Goal: Register for event/course

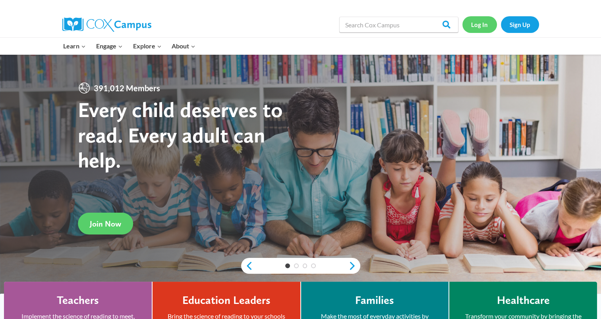
click at [487, 25] on link "Log In" at bounding box center [479, 24] width 35 height 16
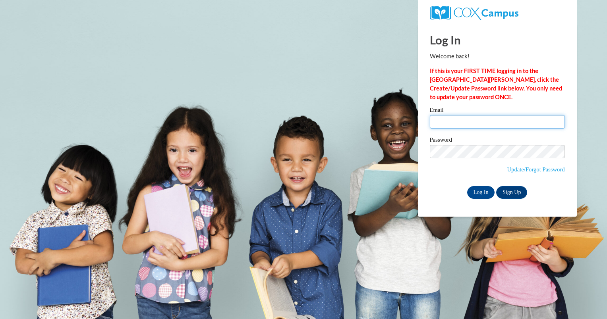
click at [484, 121] on input "Email" at bounding box center [497, 122] width 135 height 14
type input "hbauer@kewaskumschools.org"
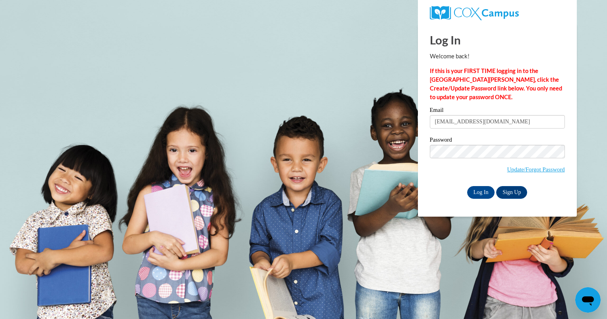
click at [429, 192] on div "Please enter your email! Please enter your password! Email hbauer@kewaskumschoo…" at bounding box center [497, 152] width 147 height 91
click at [483, 193] on input "Log In" at bounding box center [481, 192] width 28 height 13
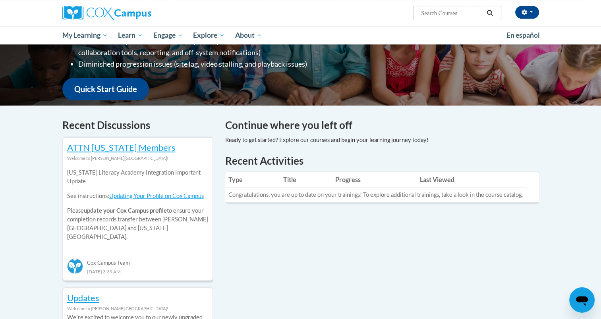
scroll to position [238, 0]
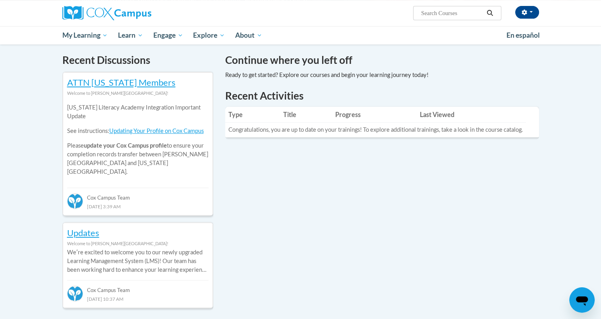
click at [494, 129] on td "Congratulations, you are up to date on your trainings! To explore additional tr…" at bounding box center [375, 130] width 301 height 15
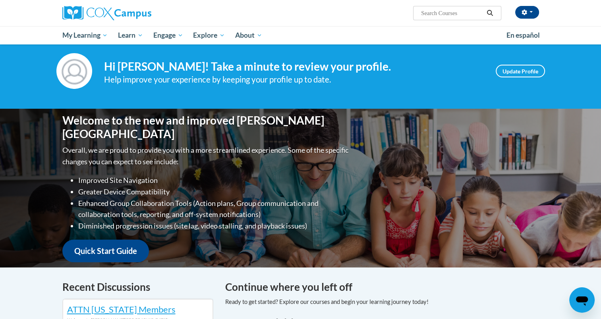
scroll to position [0, 0]
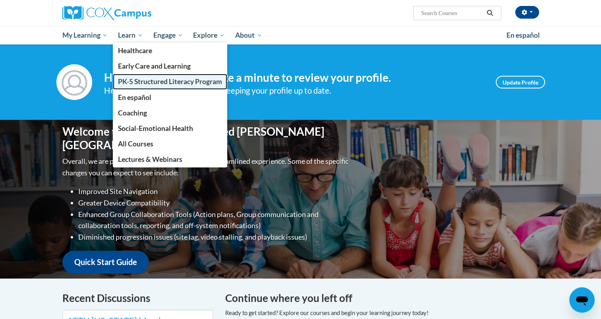
click at [159, 83] on span "PK-5 Structured Literacy Program" at bounding box center [170, 81] width 104 height 8
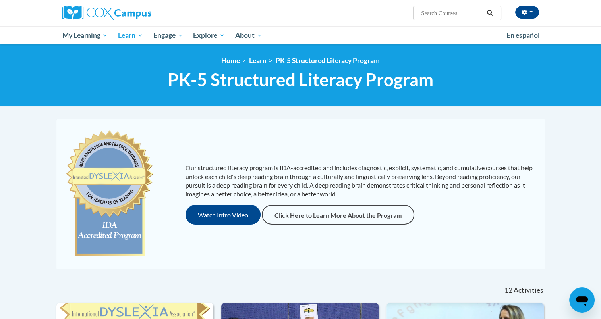
scroll to position [199, 0]
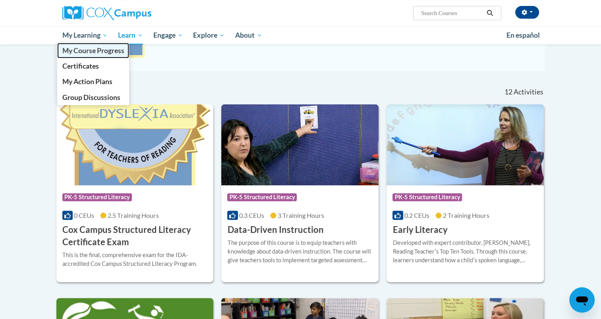
click at [86, 52] on span "My Course Progress" at bounding box center [93, 50] width 62 height 8
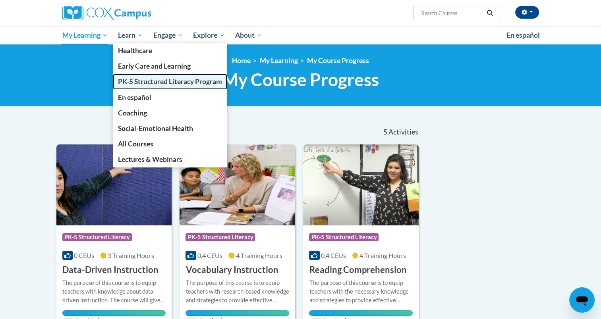
click at [145, 82] on span "PK-5 Structured Literacy Program" at bounding box center [170, 81] width 104 height 8
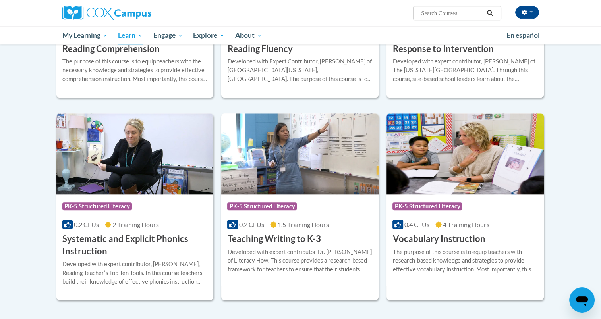
scroll to position [750, 0]
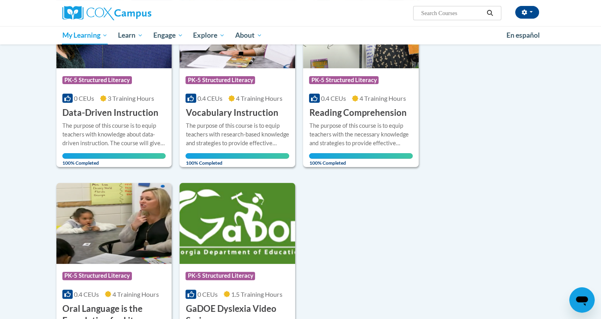
scroll to position [159, 0]
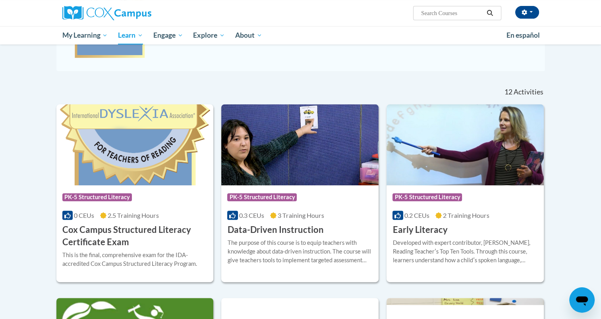
scroll to position [197, 0]
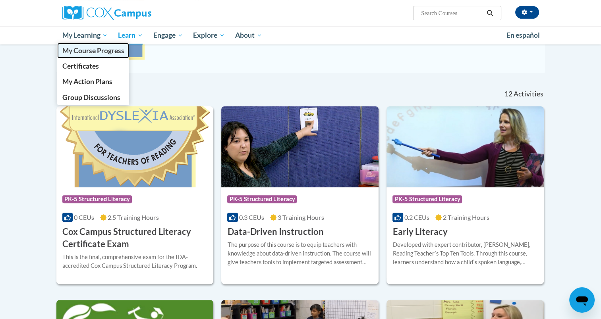
click at [76, 51] on span "My Course Progress" at bounding box center [93, 50] width 62 height 8
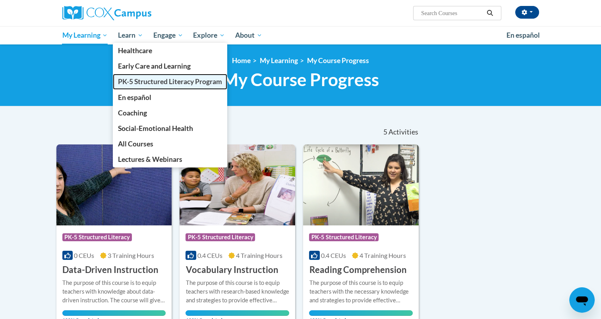
click at [141, 83] on span "PK-5 Structured Literacy Program" at bounding box center [170, 81] width 104 height 8
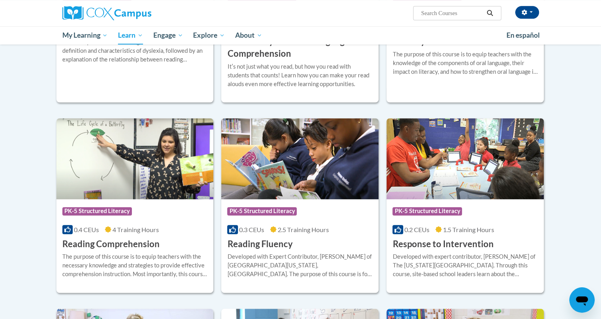
scroll to position [596, 0]
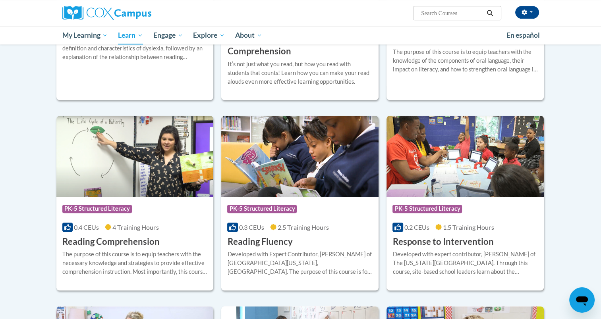
click at [507, 197] on div "Course Category: PK-5 Structured Literacy 0.2 CEUs 1.5 Training Hours COURSE Re…" at bounding box center [464, 222] width 157 height 51
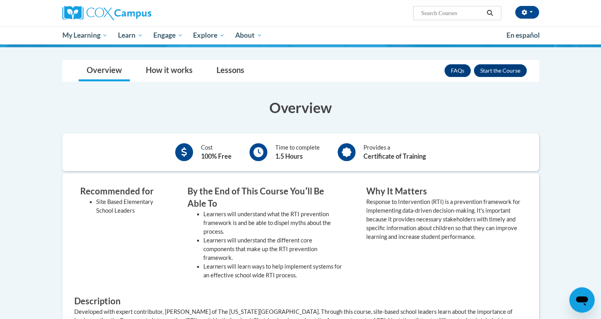
scroll to position [31, 0]
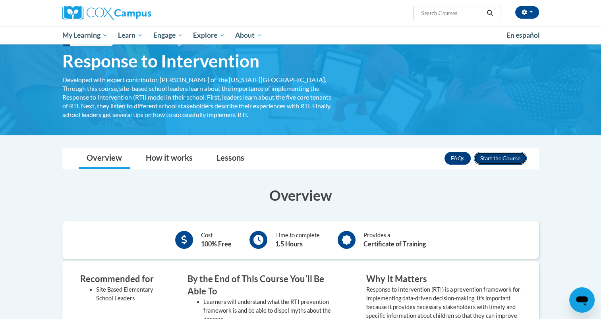
click at [502, 157] on button "Enroll" at bounding box center [500, 158] width 53 height 13
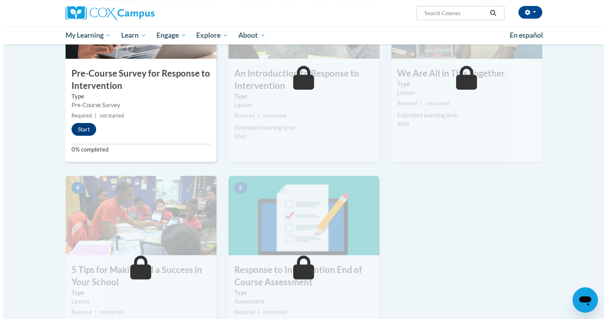
scroll to position [240, 0]
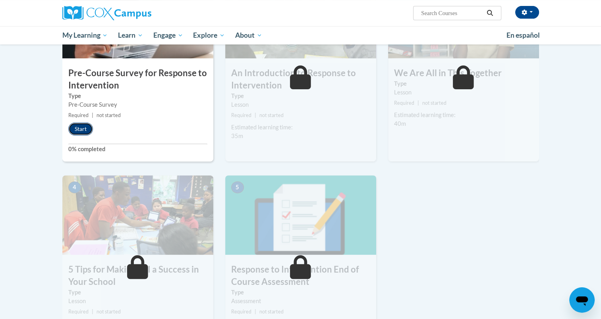
click at [86, 128] on button "Start" at bounding box center [80, 129] width 25 height 13
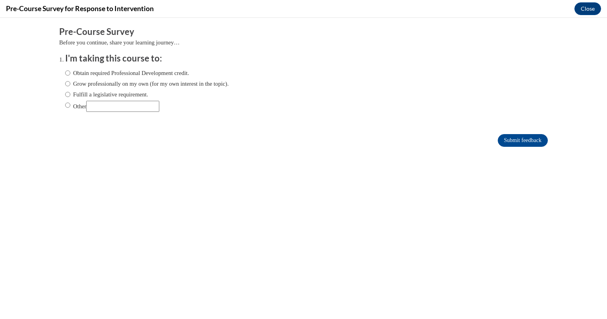
scroll to position [0, 0]
click at [65, 91] on label "Fulfill a legislative requirement." at bounding box center [106, 94] width 83 height 9
click at [65, 91] on input "Fulfill a legislative requirement." at bounding box center [67, 94] width 5 height 9
radio input "true"
click at [523, 140] on input "Submit feedback" at bounding box center [523, 140] width 50 height 13
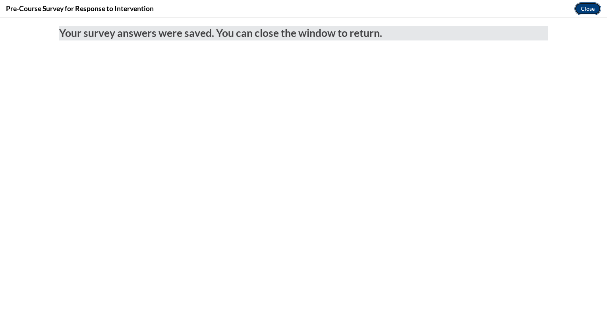
click at [587, 5] on button "Close" at bounding box center [587, 8] width 27 height 13
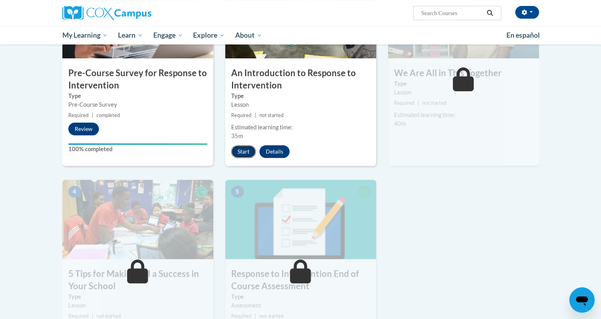
click at [245, 148] on button "Start" at bounding box center [243, 151] width 25 height 13
